Goal: Task Accomplishment & Management: Use online tool/utility

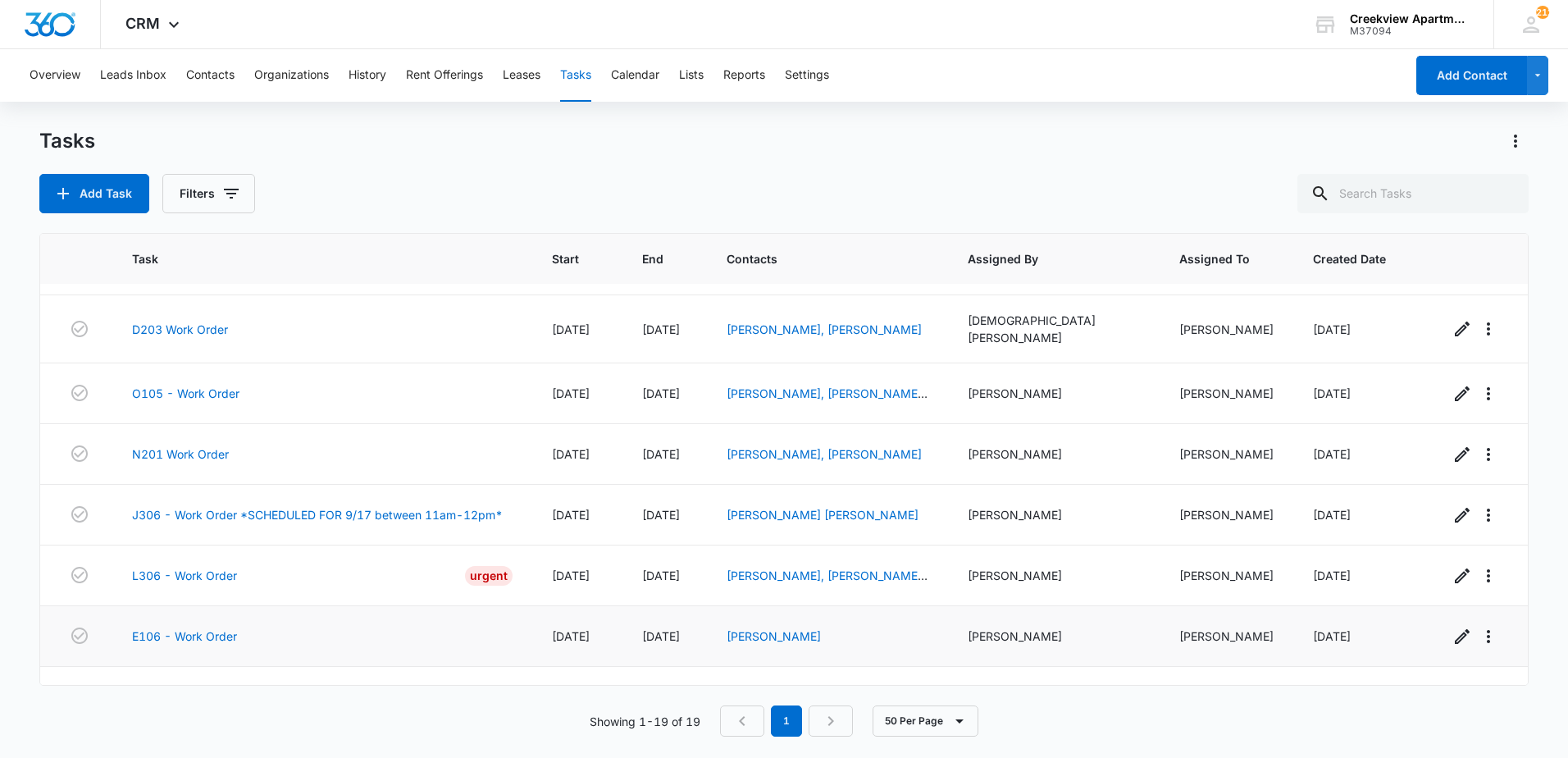
scroll to position [760, 0]
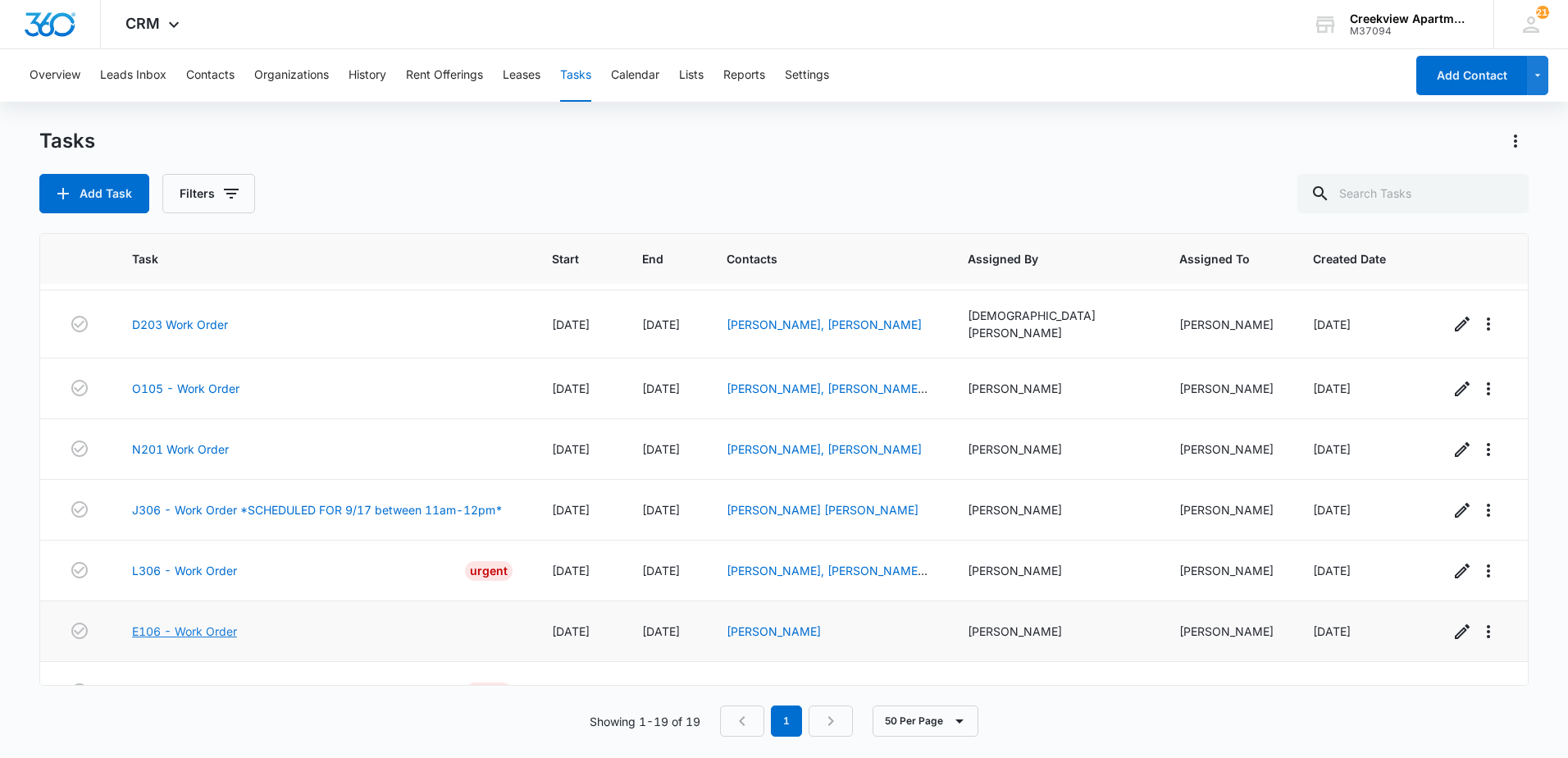
click at [194, 623] on link "E106 - Work Order" at bounding box center [185, 631] width 105 height 18
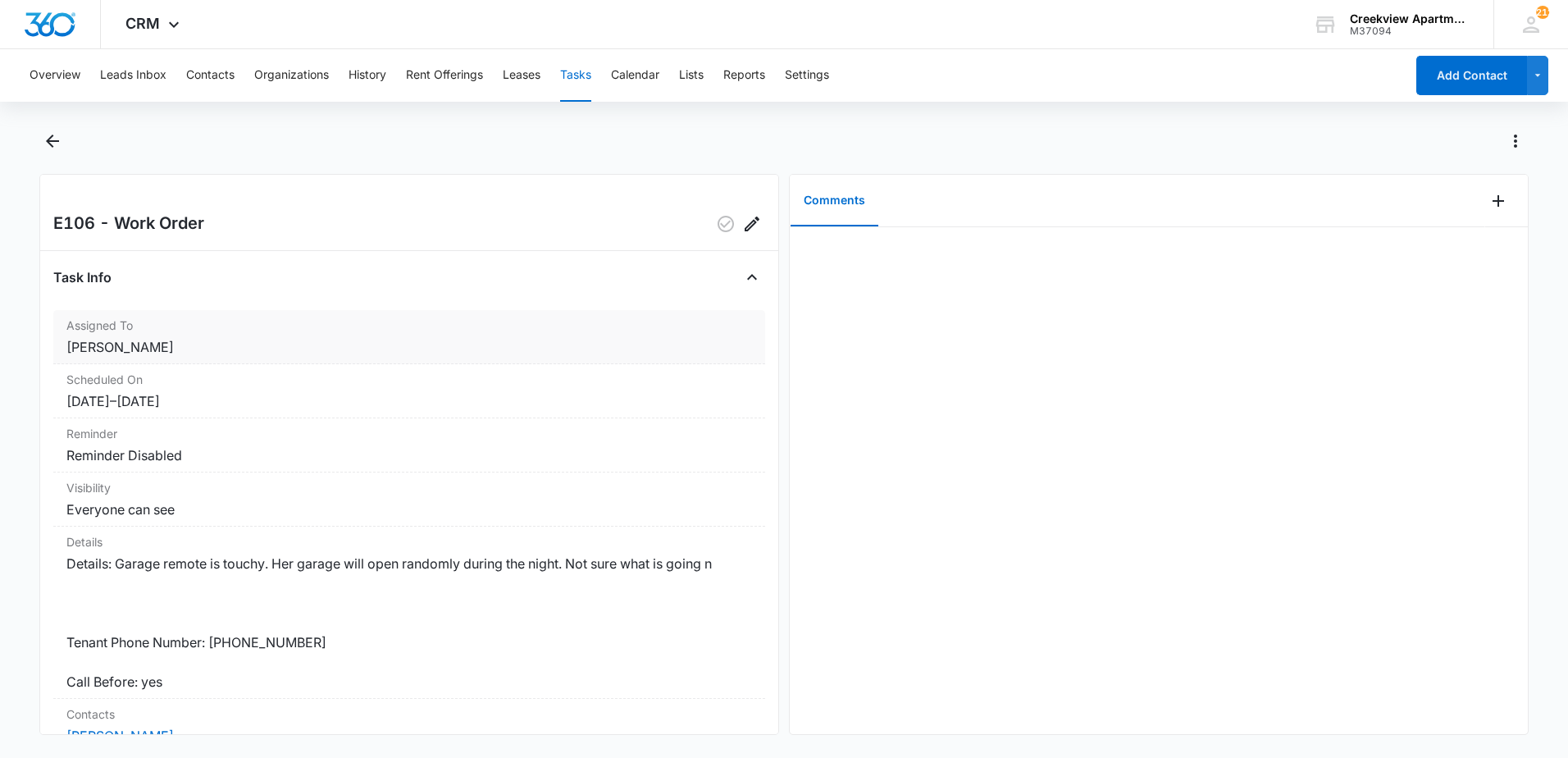
scroll to position [241, 0]
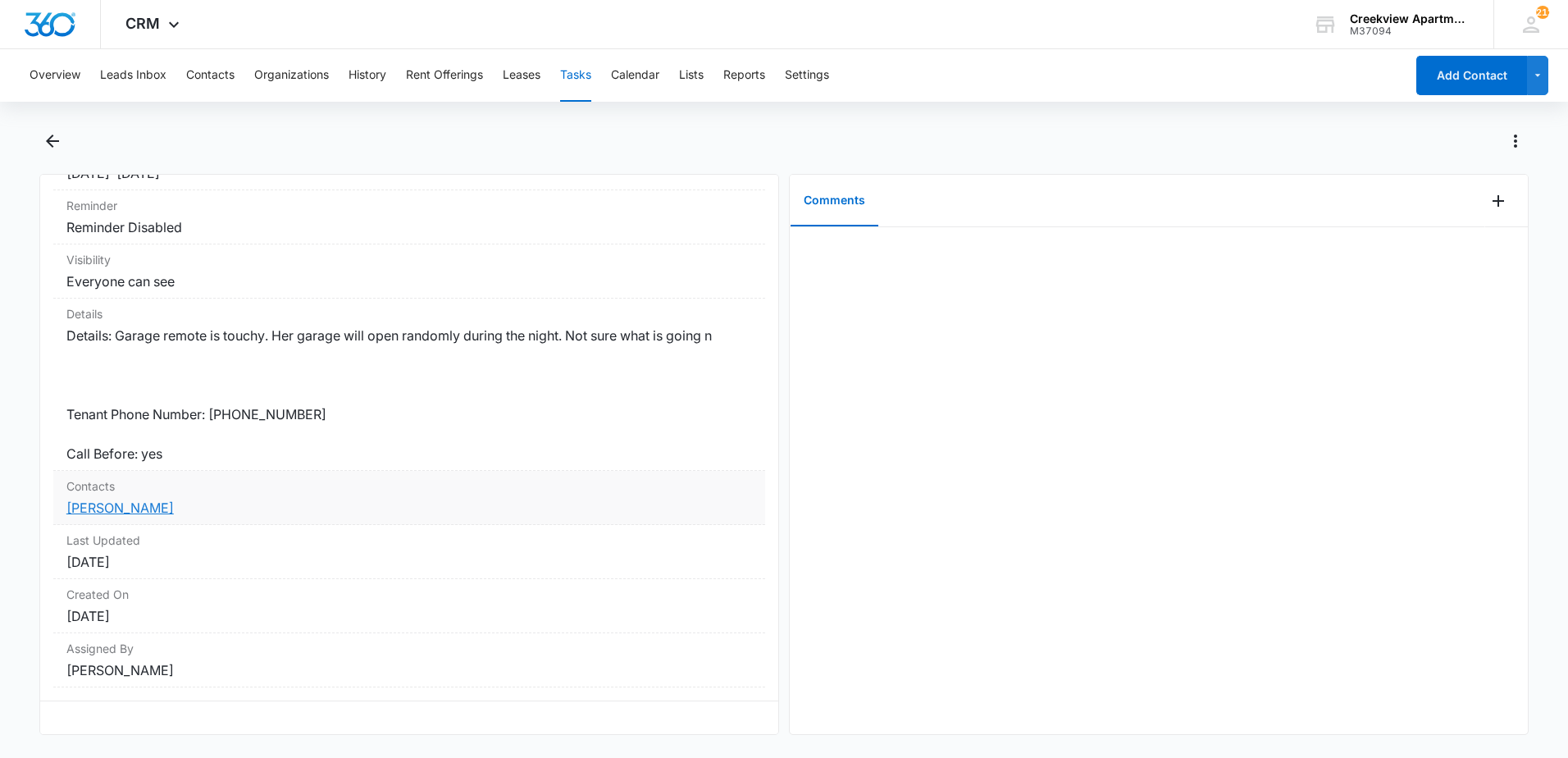
click at [121, 500] on link "[PERSON_NAME]" at bounding box center [120, 508] width 107 height 17
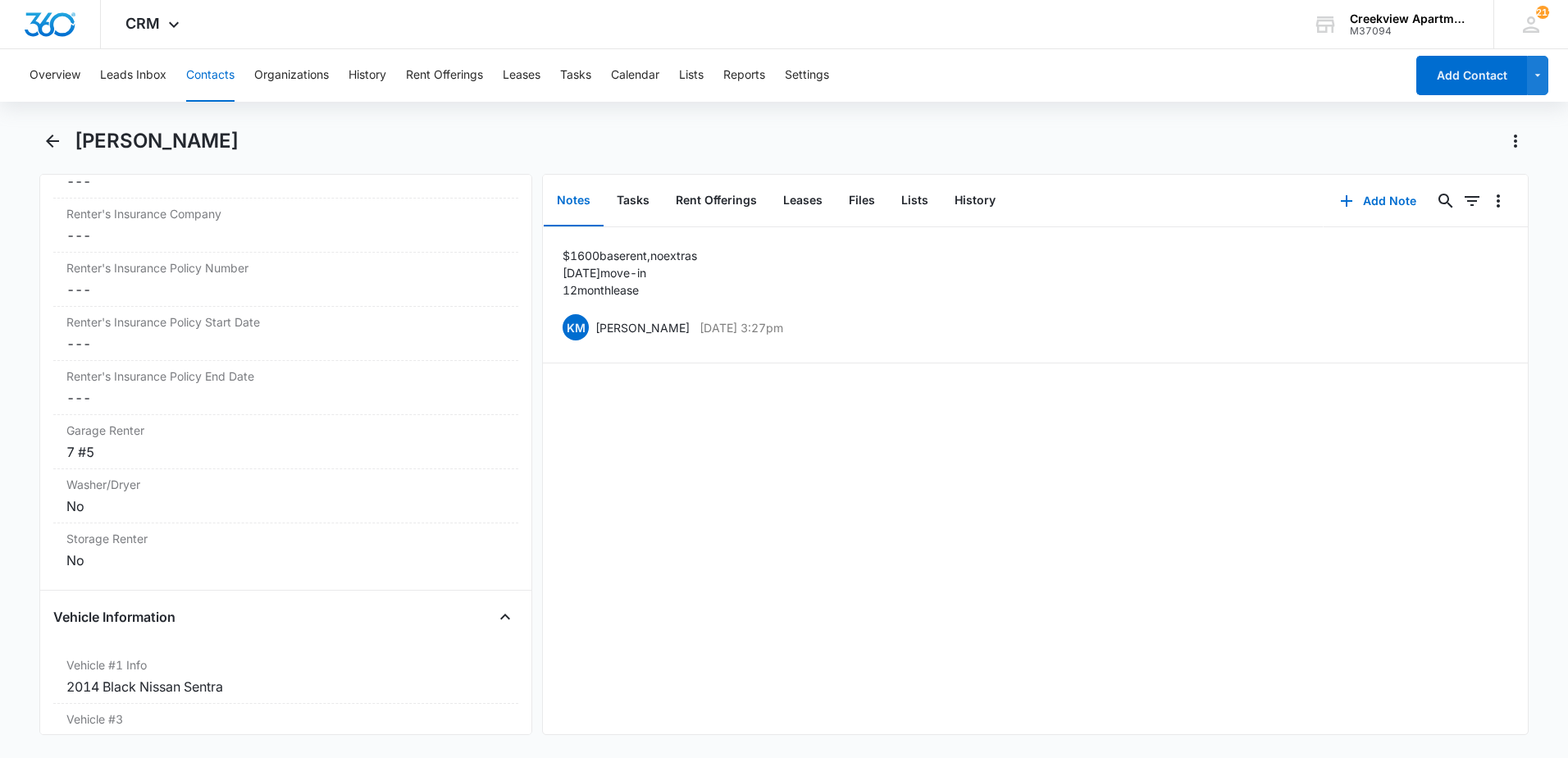
scroll to position [2133, 0]
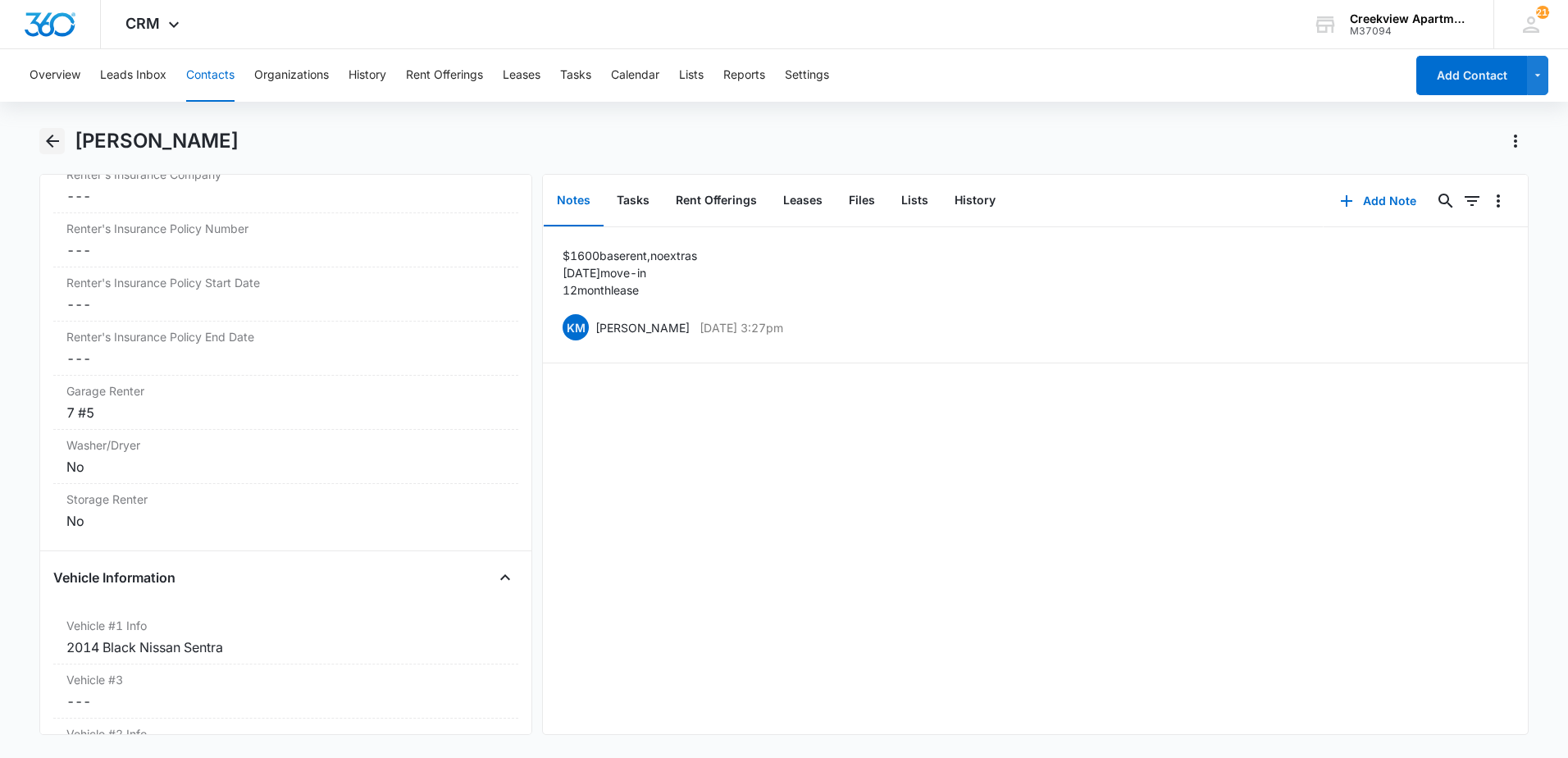
click at [50, 139] on icon "Back" at bounding box center [52, 140] width 13 height 13
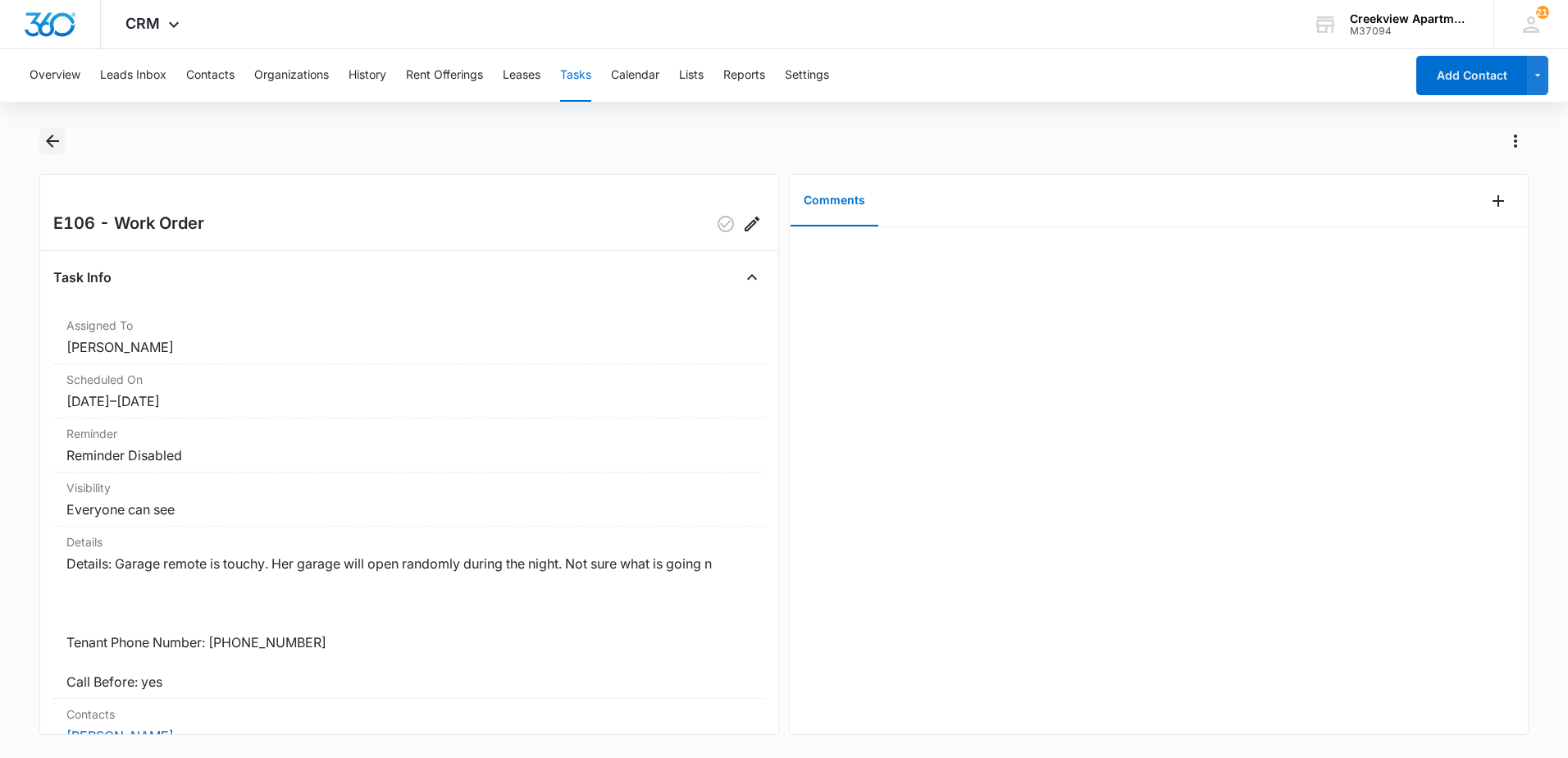
click at [46, 143] on icon "Back" at bounding box center [53, 141] width 19 height 19
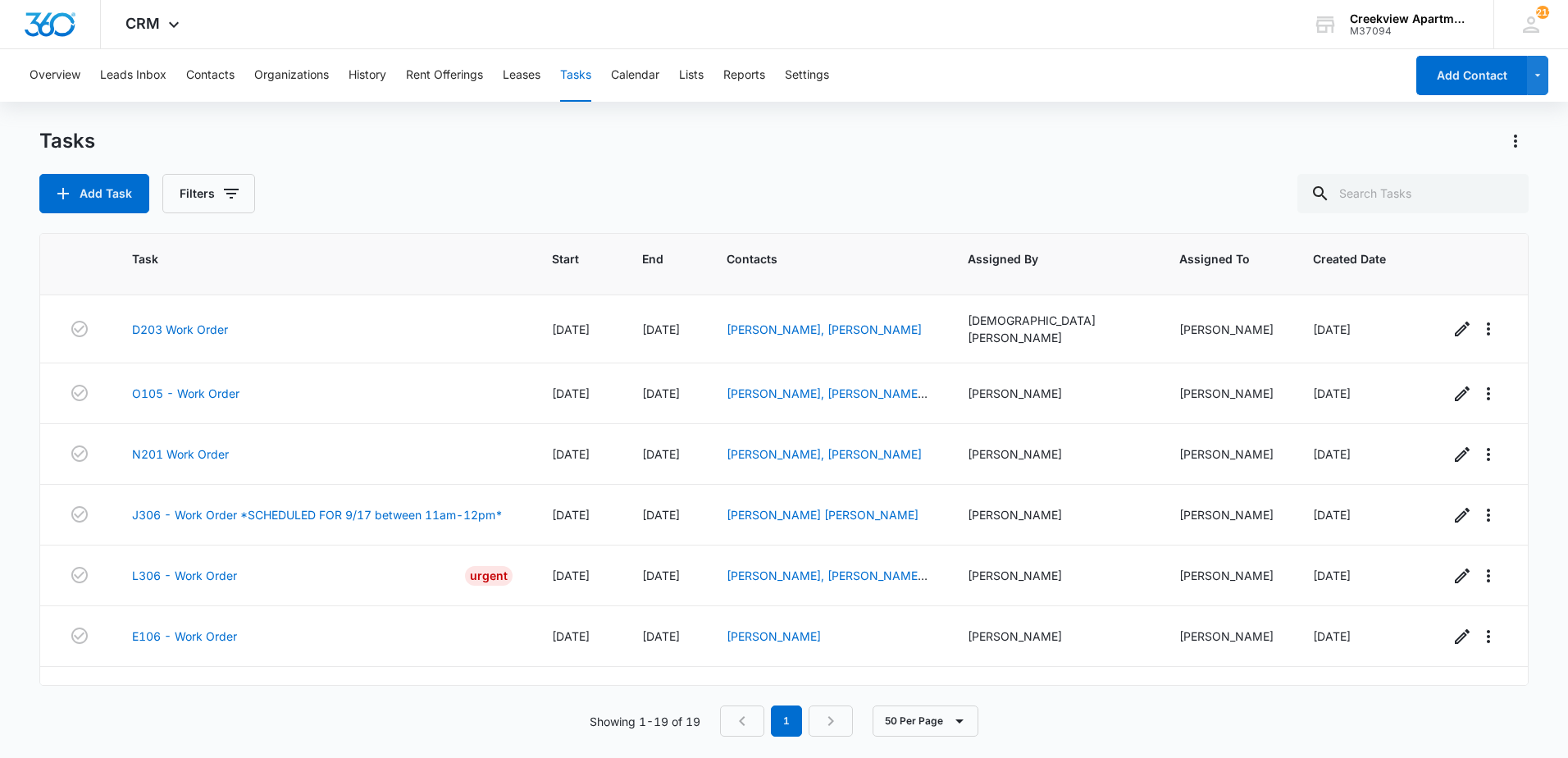
scroll to position [760, 0]
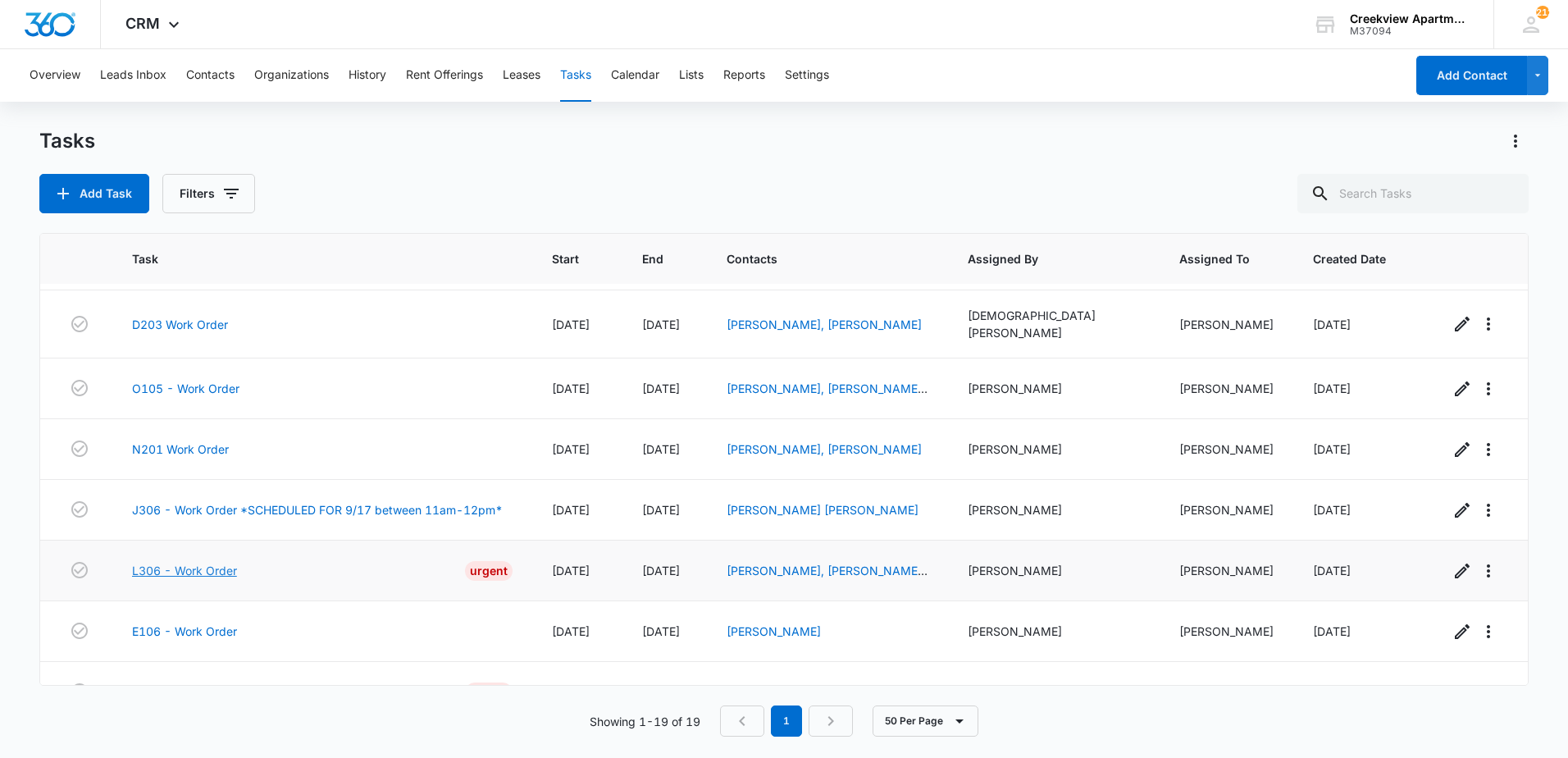
click at [180, 562] on link "L306 - Work Order" at bounding box center [185, 571] width 105 height 18
